Goal: Information Seeking & Learning: Learn about a topic

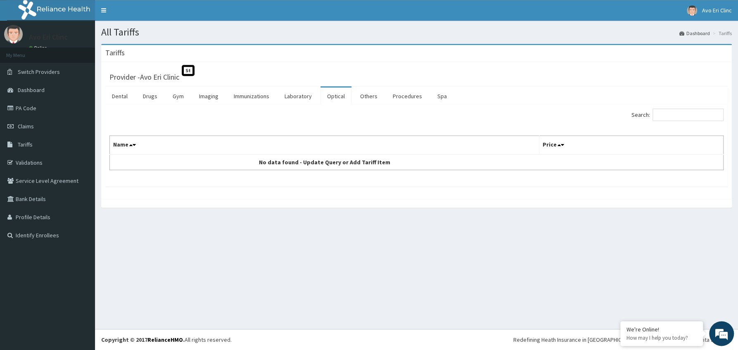
scroll to position [0, 0]
click at [23, 145] on span "Tariffs" at bounding box center [25, 144] width 15 height 7
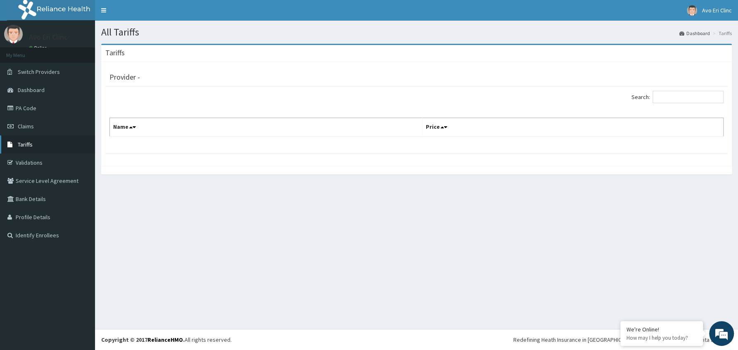
click at [26, 146] on span "Tariffs" at bounding box center [25, 144] width 15 height 7
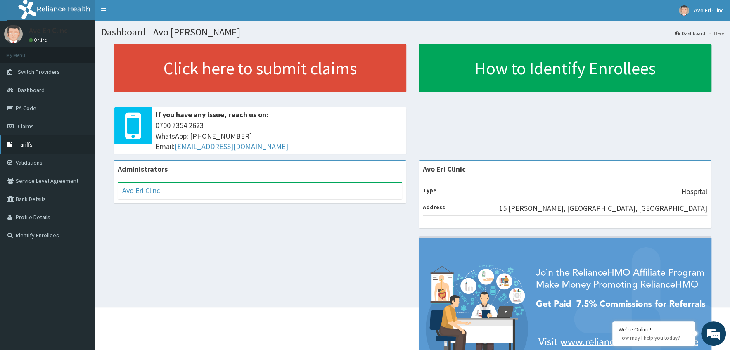
click at [27, 145] on span "Tariffs" at bounding box center [25, 144] width 15 height 7
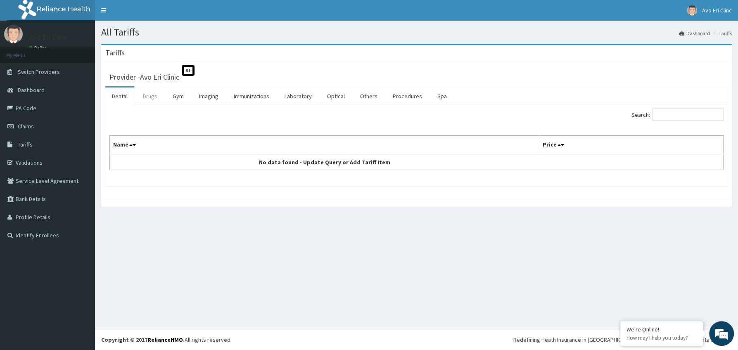
click at [151, 98] on link "Drugs" at bounding box center [150, 96] width 28 height 17
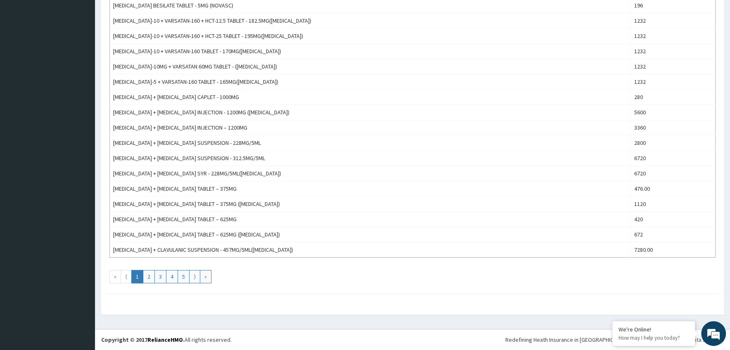
scroll to position [664, 0]
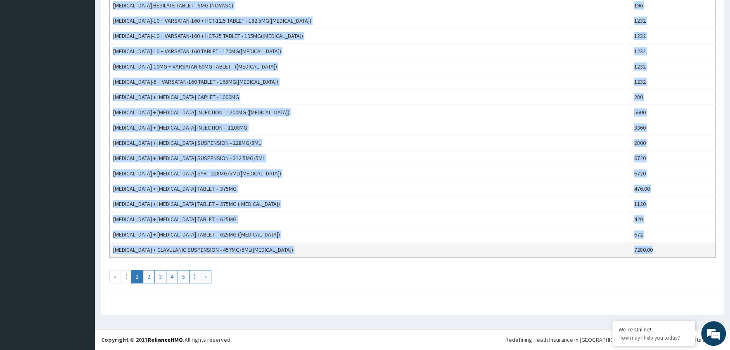
drag, startPoint x: 112, startPoint y: 161, endPoint x: 667, endPoint y: 250, distance: 561.5
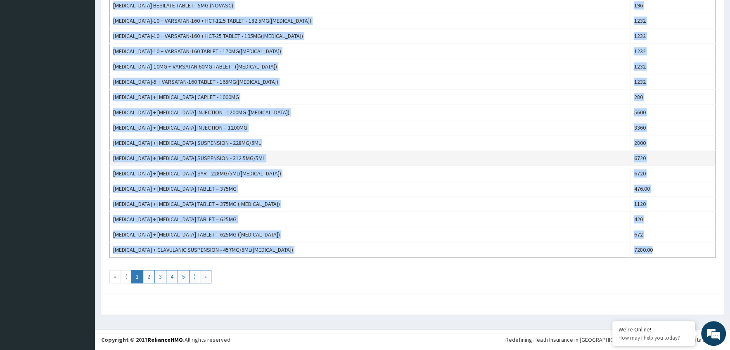
copy tbody "ABACAVIR TABLET 168 ACECLOFENAC TABLET - 100MG 112 ACETAZOLAMIDE TABLET (DIAMOX…"
click at [336, 177] on td "AMOXICILLIN + CLAVULANIC ACID SYR - 228MG/5ML(AUGMENTIN)" at bounding box center [370, 173] width 521 height 15
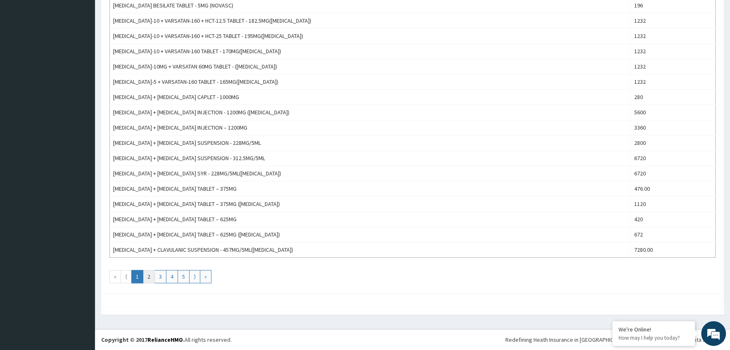
click at [150, 273] on link "2" at bounding box center [149, 276] width 12 height 13
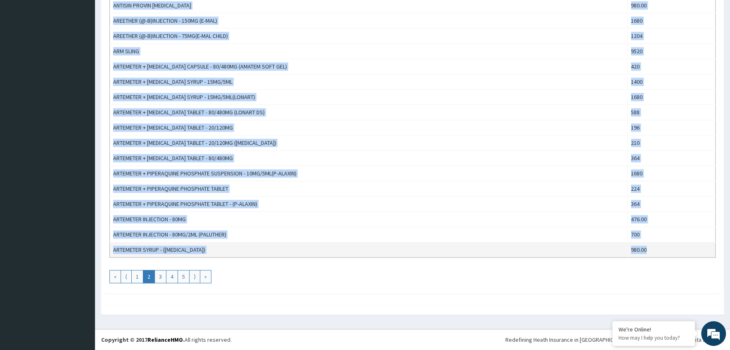
drag, startPoint x: 112, startPoint y: 155, endPoint x: 660, endPoint y: 255, distance: 557.1
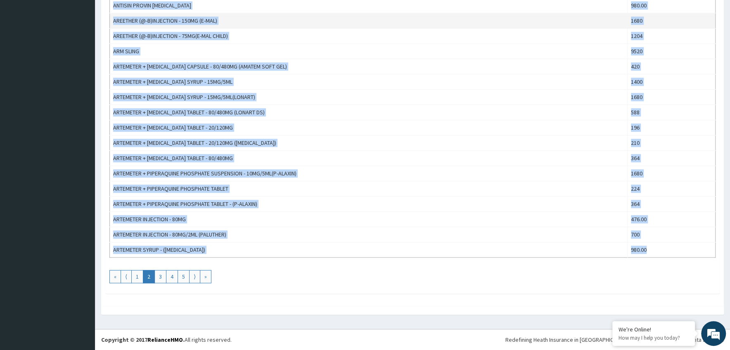
copy tbody "AMOXICILLIN CAPSULE - 250MG 56 AMOXICILLIN CAPSULE - 500MG 112 AMOXICILLIN INJE…"
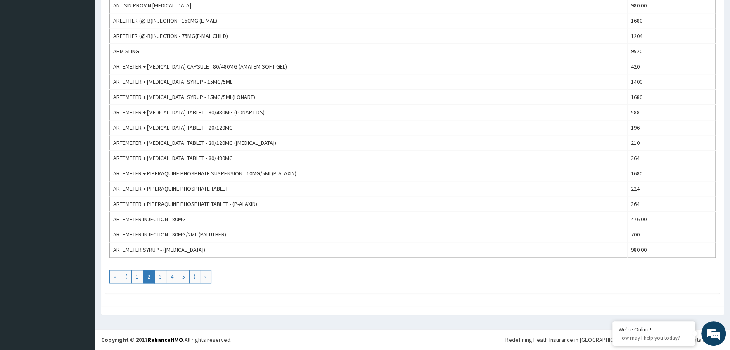
click at [160, 274] on link "3" at bounding box center [160, 276] width 12 height 13
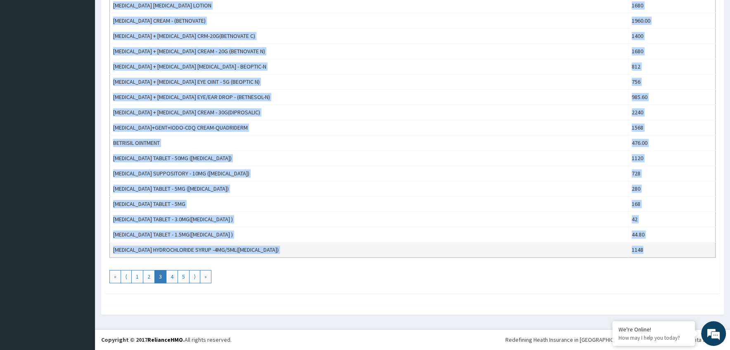
drag, startPoint x: 113, startPoint y: 81, endPoint x: 651, endPoint y: 248, distance: 563.0
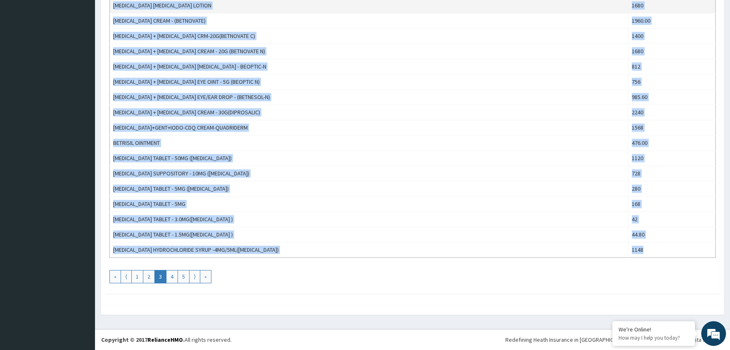
copy tbody "ARTEMETER TABLET - (ARTHESUNATE)50MG 103.60 ARTEMETER+PIPERAQUINE PHOSPHATE SUP…"
click at [174, 276] on link "4" at bounding box center [172, 276] width 12 height 13
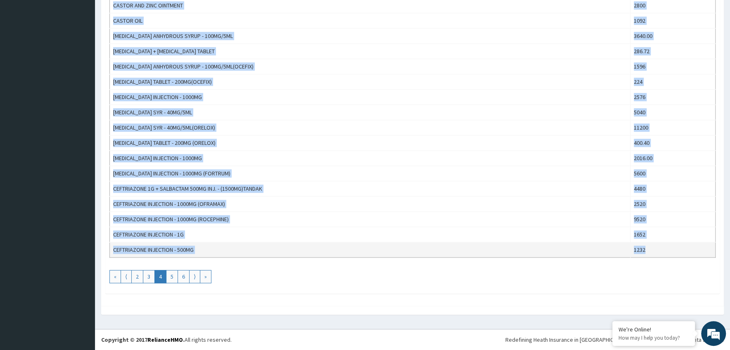
drag, startPoint x: 112, startPoint y: 159, endPoint x: 649, endPoint y: 250, distance: 545.5
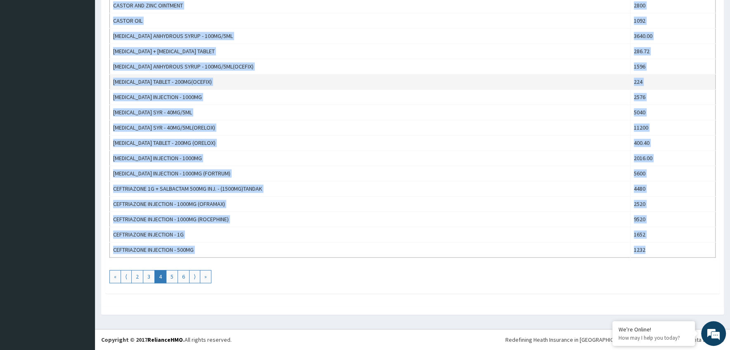
copy tbody "BROMHEXINE HYDROCHLORIDE SYRUP - 4MG/5ML(BRONCHOLYTE) 896 BROMHEXINE HYDROCHLOR…"
click at [174, 274] on link "5" at bounding box center [172, 276] width 12 height 13
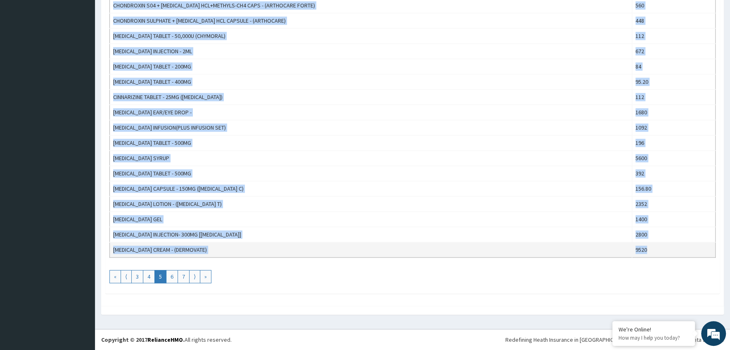
drag, startPoint x: 113, startPoint y: 157, endPoint x: 653, endPoint y: 251, distance: 547.9
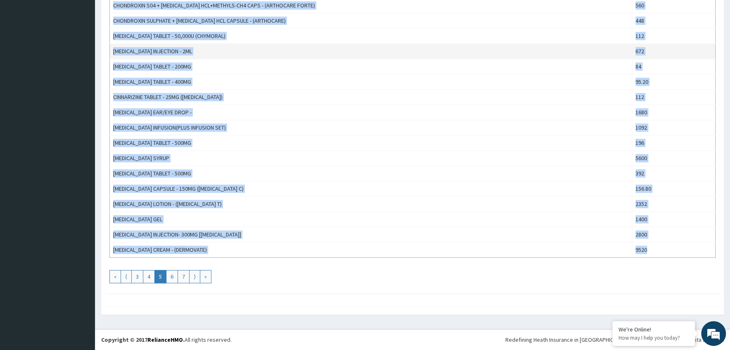
copy tbody "CEFUROXIME TABLET - 250MG 420 CEFUROXIME TABLET - 250MG (ZINNAT) 1120 CEFUROXIM…"
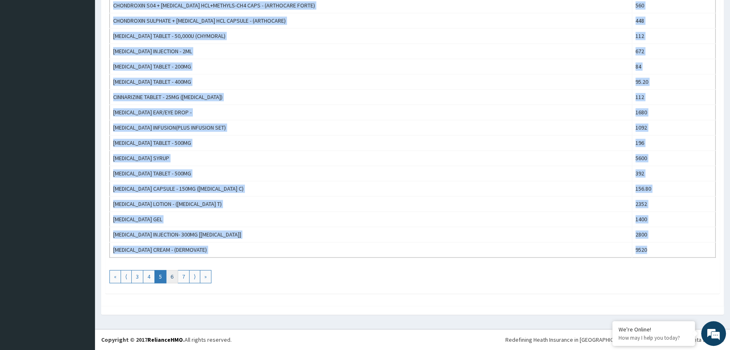
click at [174, 277] on link "6" at bounding box center [172, 276] width 12 height 13
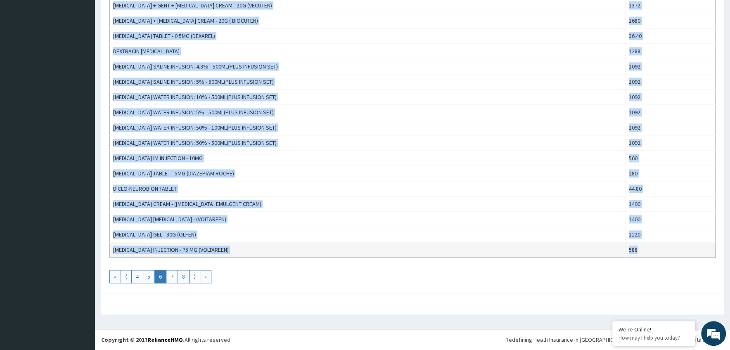
drag, startPoint x: 109, startPoint y: 161, endPoint x: 646, endPoint y: 250, distance: 544.3
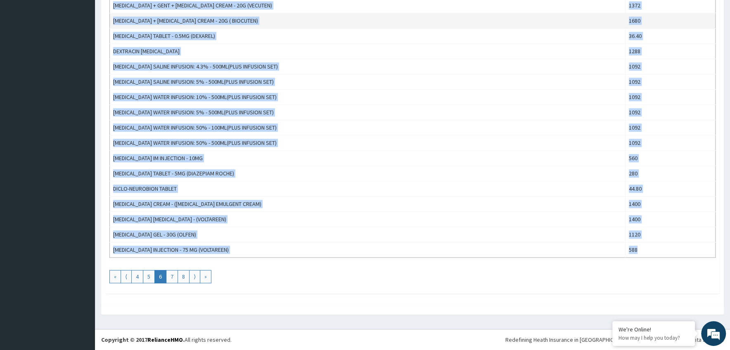
copy tbody "CLOMIFENE CITRATE TABLET - 50MG (CLOMID) 532 CLOPIDOGREL TABLET - 75MG 120.40 C…"
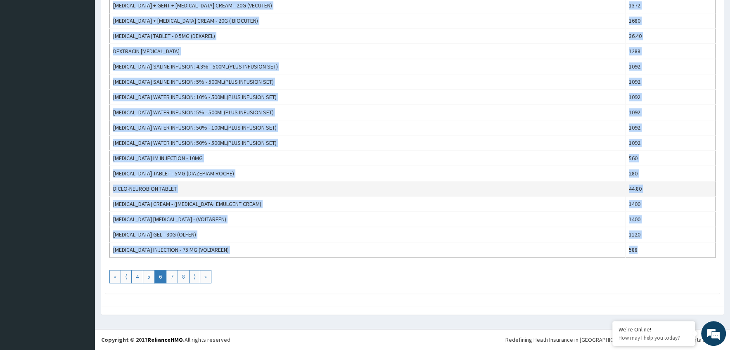
click at [350, 194] on td "DICLO-NEUROBION TABLET" at bounding box center [368, 188] width 516 height 15
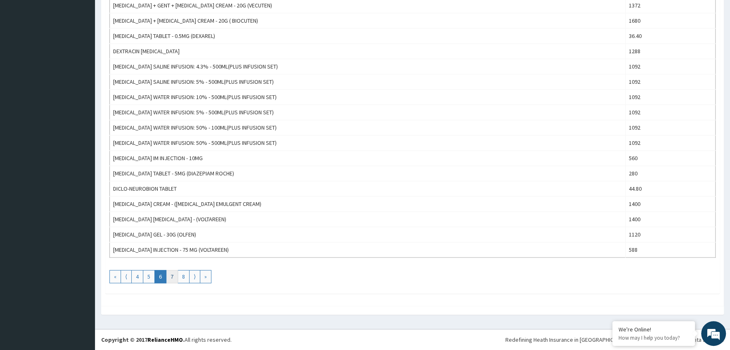
click at [173, 277] on link "7" at bounding box center [172, 276] width 12 height 13
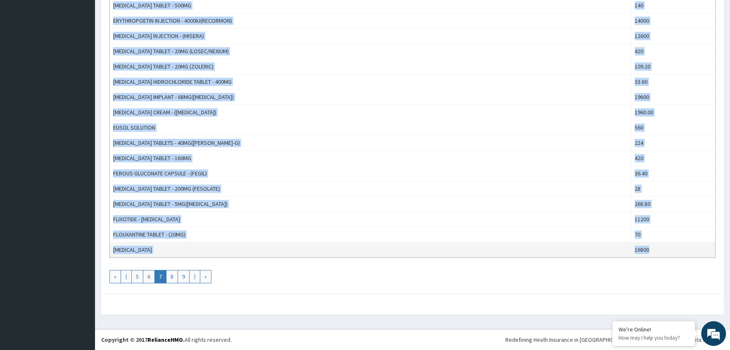
drag, startPoint x: 114, startPoint y: 59, endPoint x: 649, endPoint y: 249, distance: 567.6
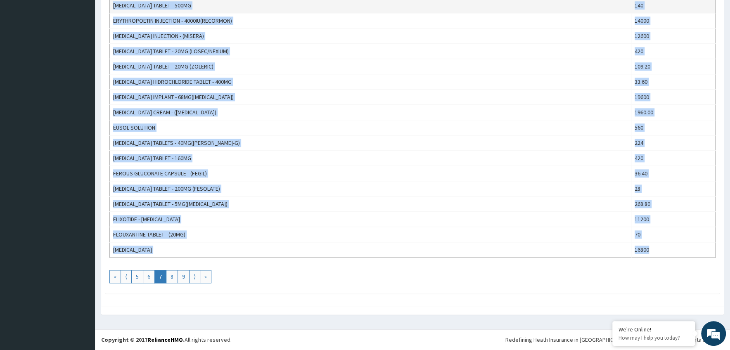
copy tbody "DICLOFENAC INJECTION - 75MG 420 DICLOFENAC NA + CHOLESSTYRAMINE TAB - 75MG( FLO…"
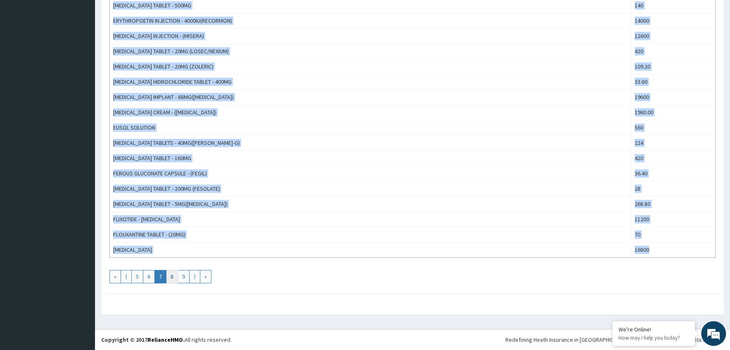
click at [173, 274] on link "8" at bounding box center [172, 276] width 12 height 13
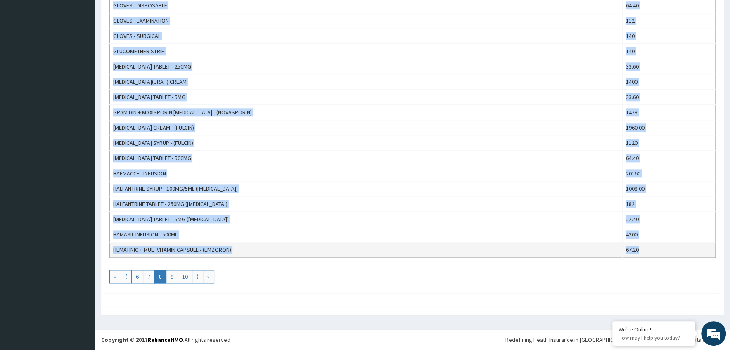
drag, startPoint x: 112, startPoint y: 161, endPoint x: 651, endPoint y: 250, distance: 546.7
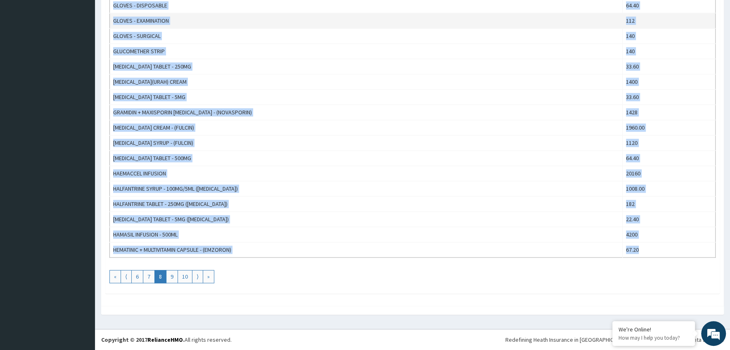
copy tbody "FLUAXANOL INJECTION - 20MG(DEPEXOL INJECTION) 924.00 FLUCONAZOLE CAPSULE - 150M…"
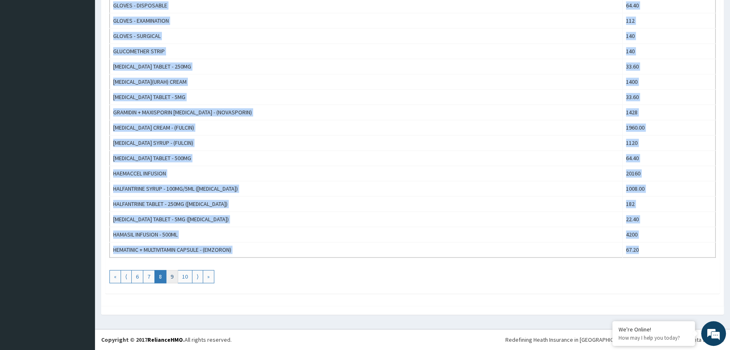
click at [173, 276] on link "9" at bounding box center [172, 276] width 12 height 13
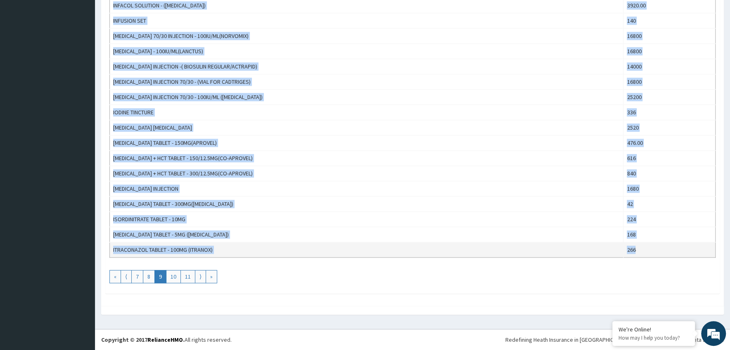
drag, startPoint x: 113, startPoint y: 149, endPoint x: 636, endPoint y: 249, distance: 532.5
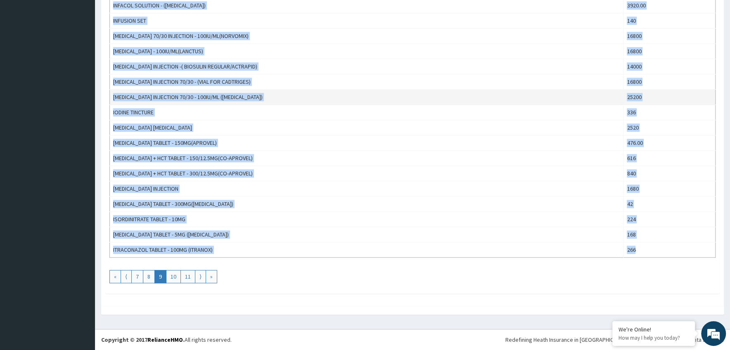
copy tbody "HEMATINIC + MULTIVITAMIN CAPSULE - (OBRON - 6) 70 HEMATINIC SYRUP - (EMZORON) 1…"
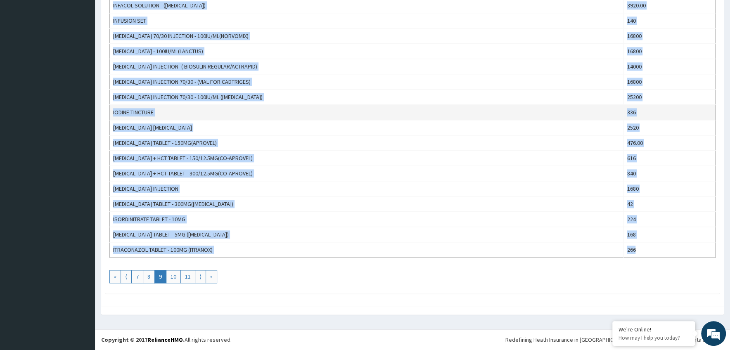
copy tbody "HEMATINIC + MULTIVITAMIN CAPSULE - (OBRON - 6) 70 HEMATINIC SYRUP - (EMZORON) 1…"
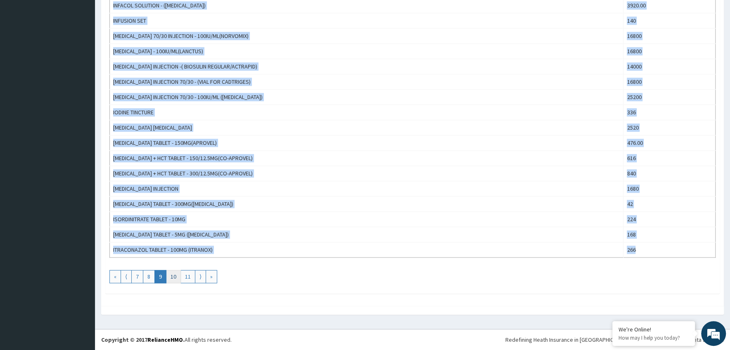
click at [173, 277] on link "10" at bounding box center [173, 276] width 15 height 13
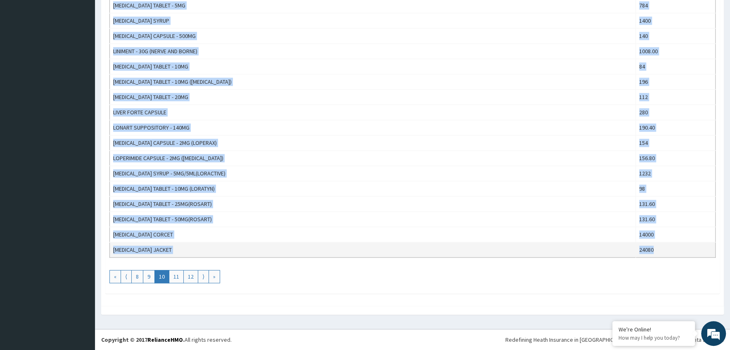
drag, startPoint x: 112, startPoint y: 161, endPoint x: 667, endPoint y: 250, distance: 561.7
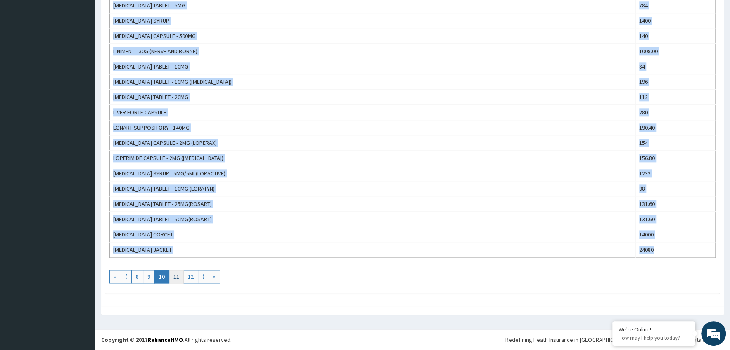
click at [176, 273] on link "11" at bounding box center [176, 276] width 15 height 13
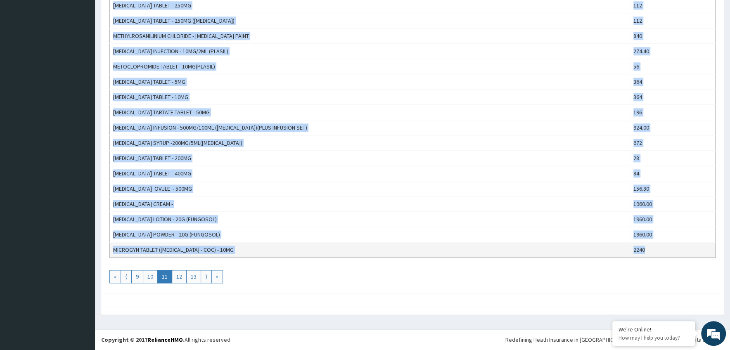
drag, startPoint x: 113, startPoint y: 161, endPoint x: 647, endPoint y: 249, distance: 541.1
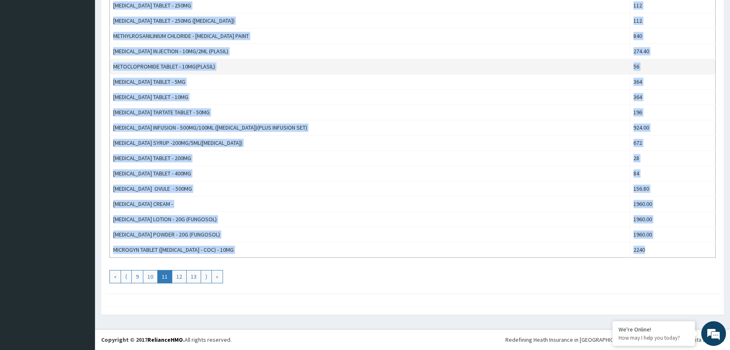
click at [234, 70] on td "METOCLOPROMIDE TABLET - 10MG(PLASIL)" at bounding box center [370, 66] width 520 height 15
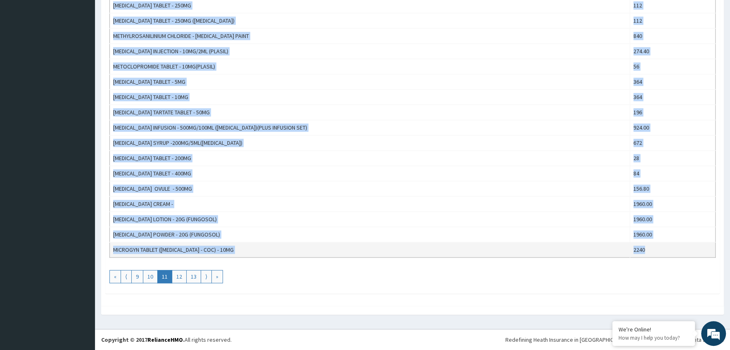
drag, startPoint x: 113, startPoint y: 162, endPoint x: 645, endPoint y: 250, distance: 539.2
click at [179, 273] on link "12" at bounding box center [179, 276] width 15 height 13
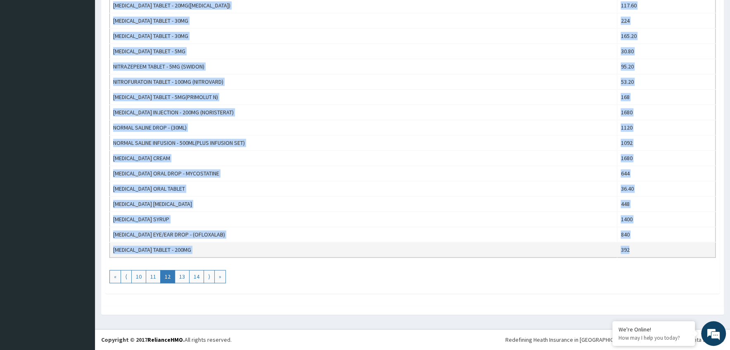
drag, startPoint x: 114, startPoint y: 79, endPoint x: 638, endPoint y: 253, distance: 552.2
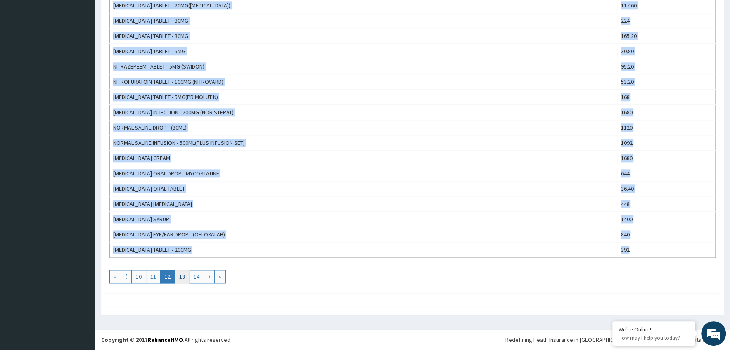
click at [185, 276] on link "13" at bounding box center [182, 276] width 15 height 13
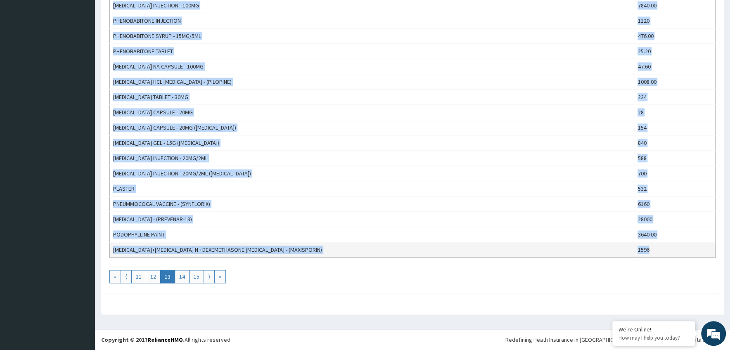
drag, startPoint x: 112, startPoint y: 157, endPoint x: 655, endPoint y: 248, distance: 549.8
click at [182, 275] on link "14" at bounding box center [182, 276] width 15 height 13
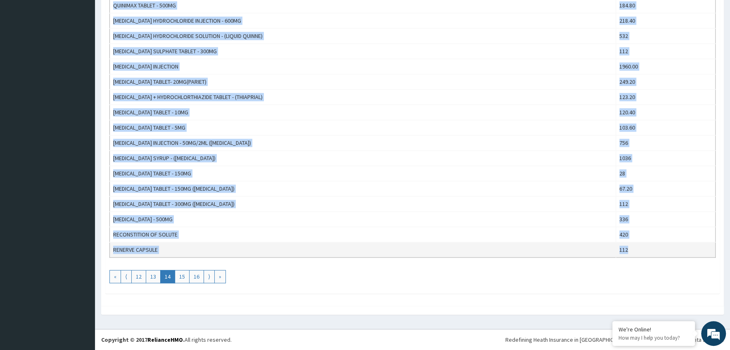
drag, startPoint x: 112, startPoint y: 161, endPoint x: 641, endPoint y: 249, distance: 536.0
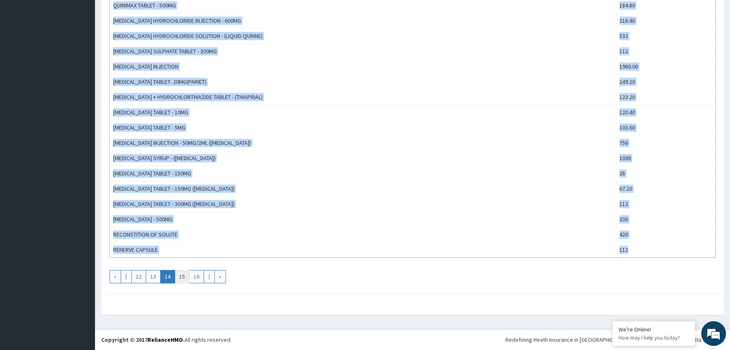
click at [181, 273] on link "15" at bounding box center [182, 276] width 15 height 13
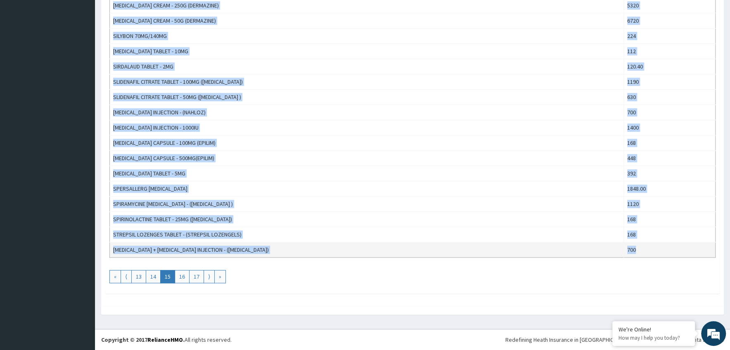
drag, startPoint x: 110, startPoint y: 159, endPoint x: 632, endPoint y: 246, distance: 529.3
click at [181, 273] on link "16" at bounding box center [182, 276] width 15 height 13
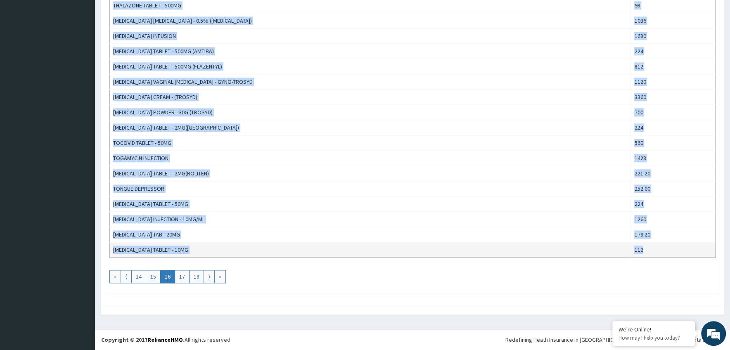
drag, startPoint x: 111, startPoint y: 161, endPoint x: 647, endPoint y: 248, distance: 543.5
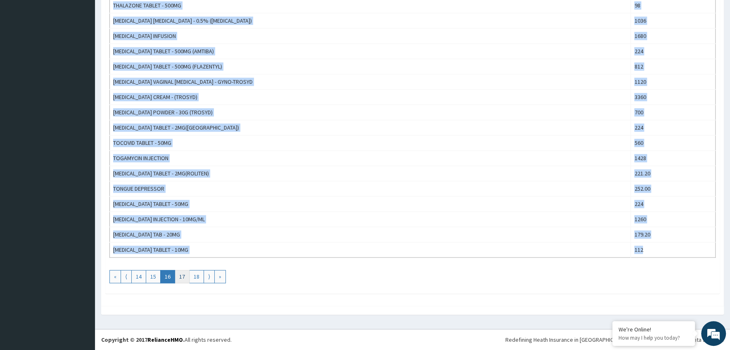
click at [180, 276] on link "17" at bounding box center [182, 276] width 15 height 13
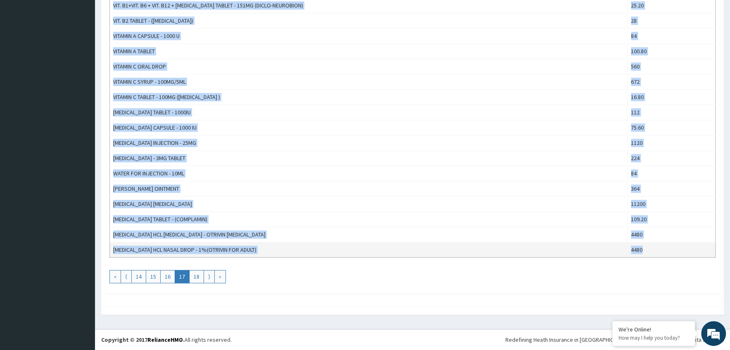
drag, startPoint x: 113, startPoint y: 161, endPoint x: 662, endPoint y: 254, distance: 557.1
click at [195, 276] on link "18" at bounding box center [196, 276] width 15 height 13
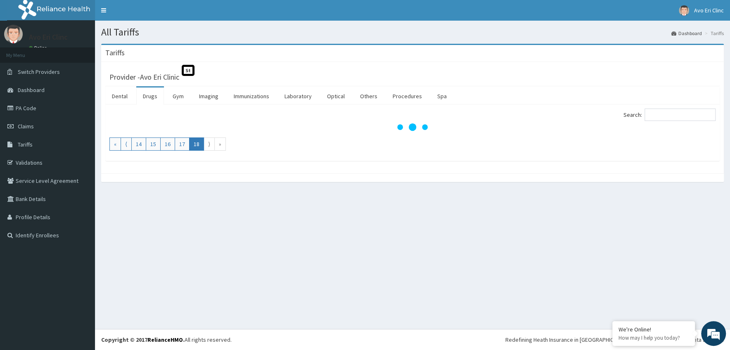
scroll to position [0, 0]
click at [197, 145] on link "18" at bounding box center [196, 144] width 15 height 13
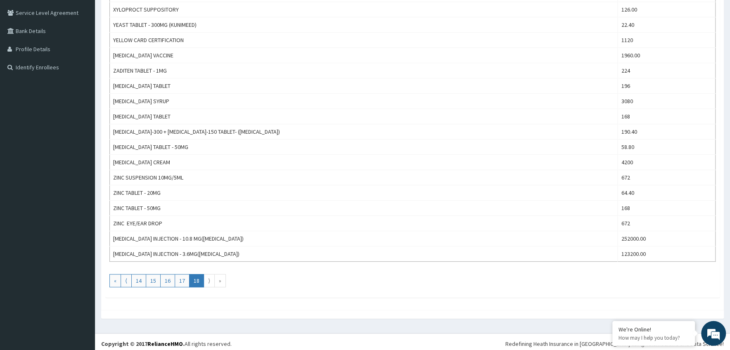
scroll to position [173, 0]
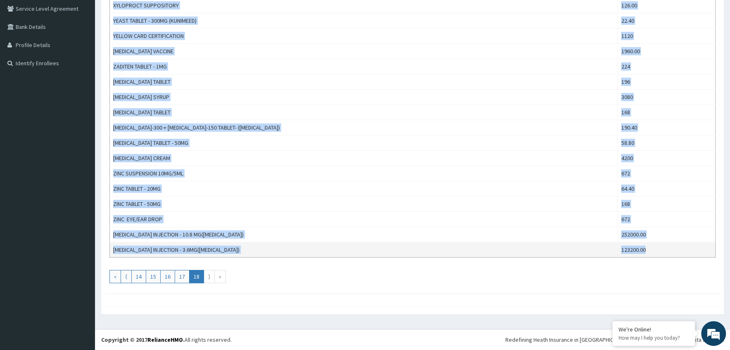
drag, startPoint x: 110, startPoint y: 138, endPoint x: 644, endPoint y: 250, distance: 545.5
click at [644, 250] on tbody "XYLOMETAZOLINE NASAL DROP - 0.5%(OTRIVIN FOR CHILDREN) 4480 XYLOPROCT SUPPOSITO…" at bounding box center [413, 119] width 606 height 275
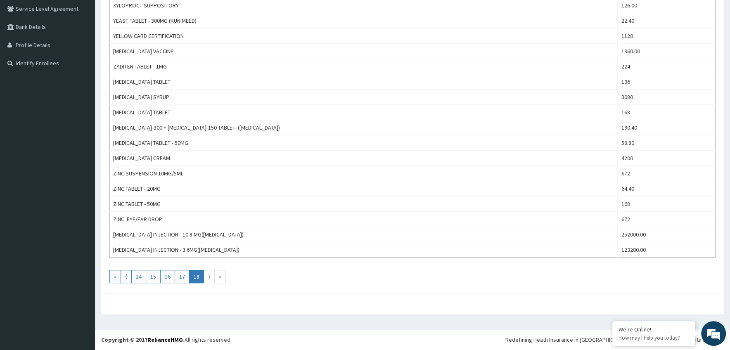
click at [256, 266] on div "Search: Name Price XYLOMETAZOLINE NASAL DROP - 0.5%(OTRIVIN FOR CHILDREN) 4480 …" at bounding box center [412, 109] width 606 height 347
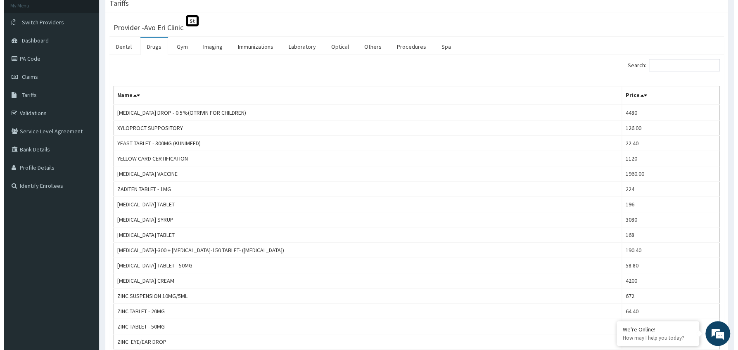
scroll to position [0, 0]
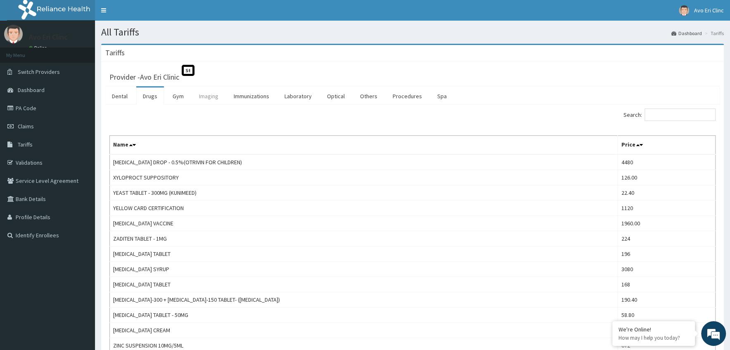
click at [202, 97] on link "Imaging" at bounding box center [208, 96] width 33 height 17
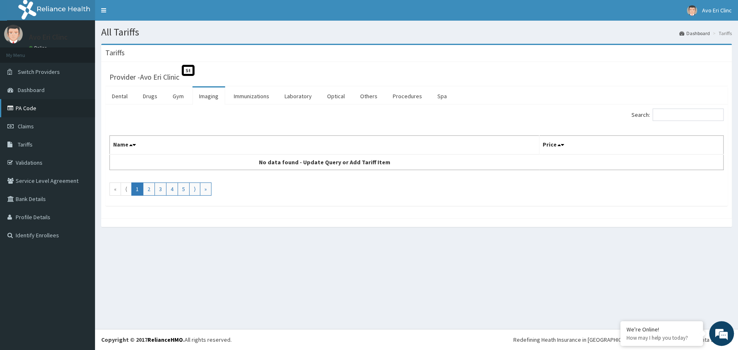
click at [27, 109] on link "PA Code" at bounding box center [47, 108] width 95 height 18
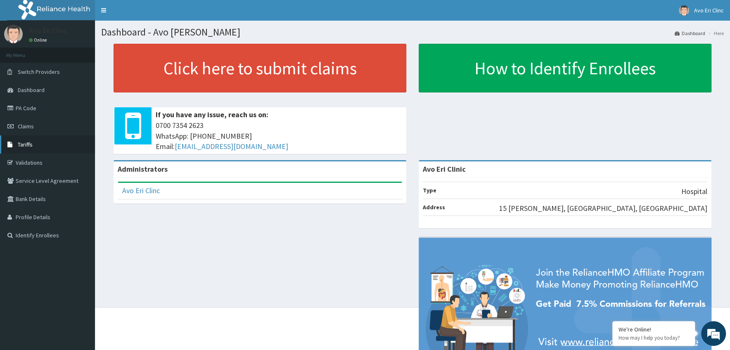
click at [27, 146] on span "Tariffs" at bounding box center [25, 144] width 15 height 7
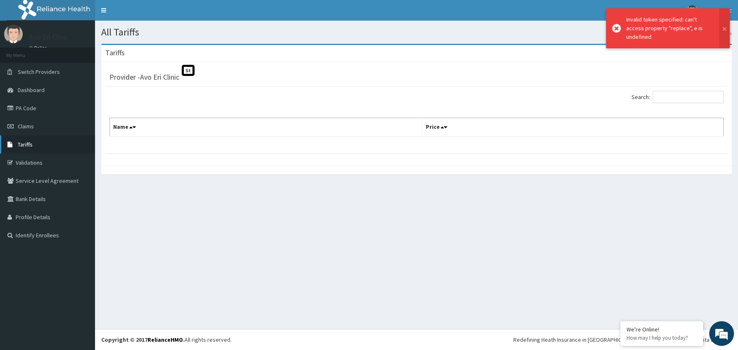
click at [24, 143] on span "Tariffs" at bounding box center [25, 144] width 15 height 7
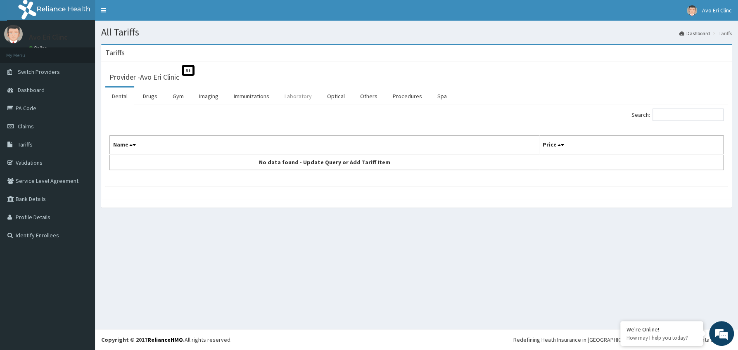
click at [302, 94] on link "Laboratory" at bounding box center [298, 96] width 40 height 17
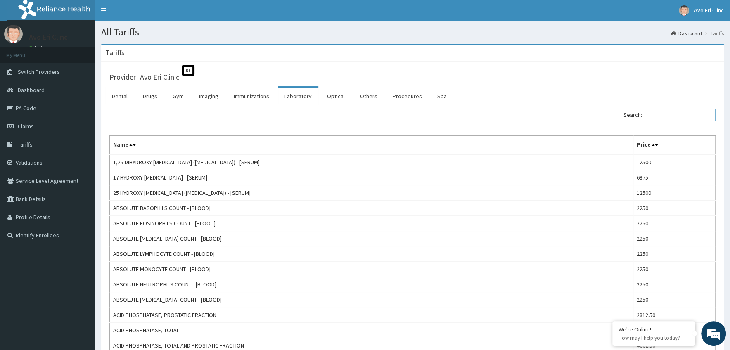
click at [667, 117] on input "Search:" at bounding box center [680, 115] width 71 height 12
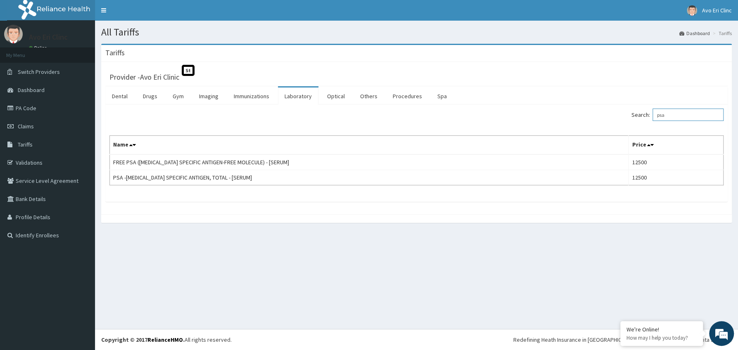
type input "psa"
